Goal: Communication & Community: Answer question/provide support

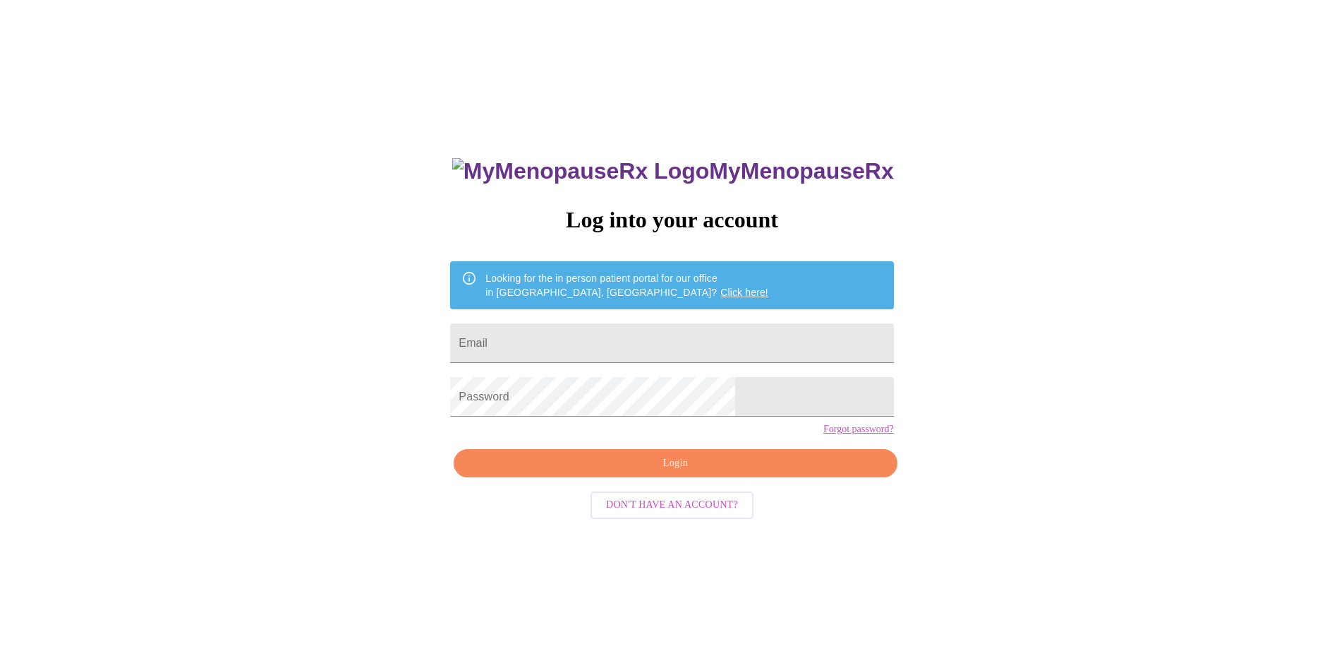
scroll to position [14, 0]
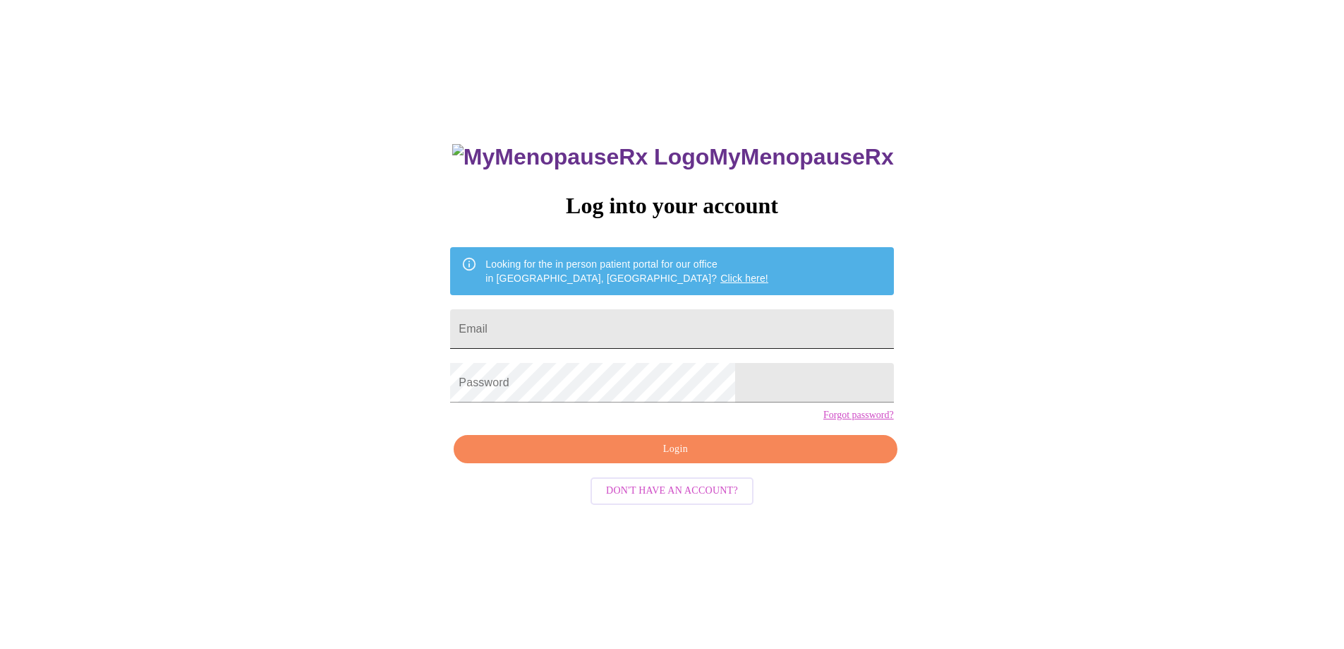
click at [608, 330] on input "Email" at bounding box center [671, 329] width 443 height 40
type input "[EMAIL_ADDRESS][DOMAIN_NAME]"
click at [639, 458] on span "Login" at bounding box center [675, 449] width 411 height 18
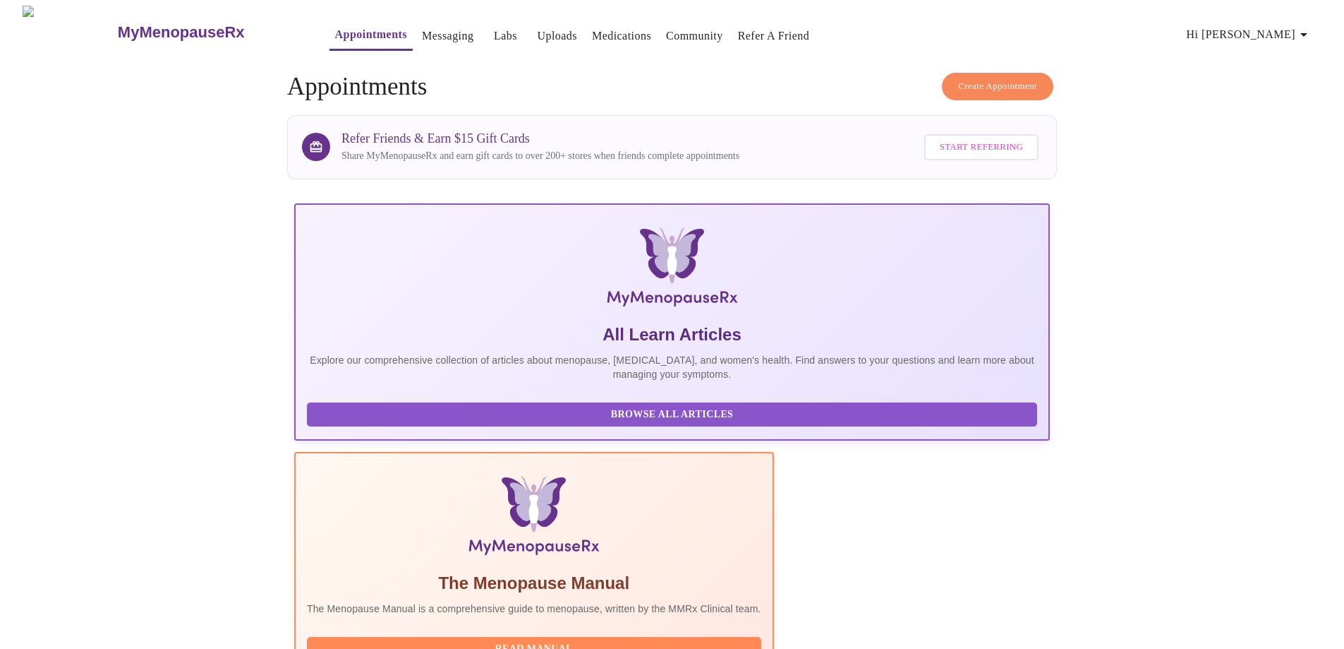
scroll to position [0, 71]
click at [422, 37] on link "Messaging" at bounding box center [448, 36] width 52 height 20
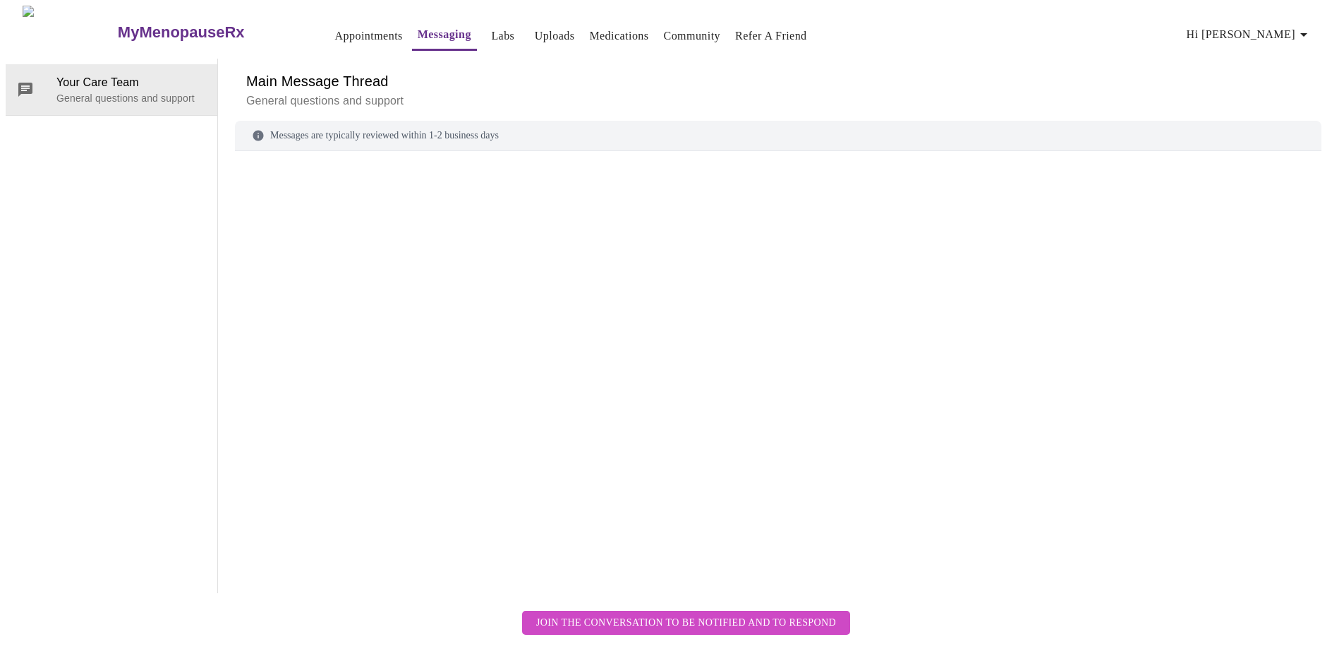
scroll to position [53, 0]
